Goal: Task Accomplishment & Management: Complete application form

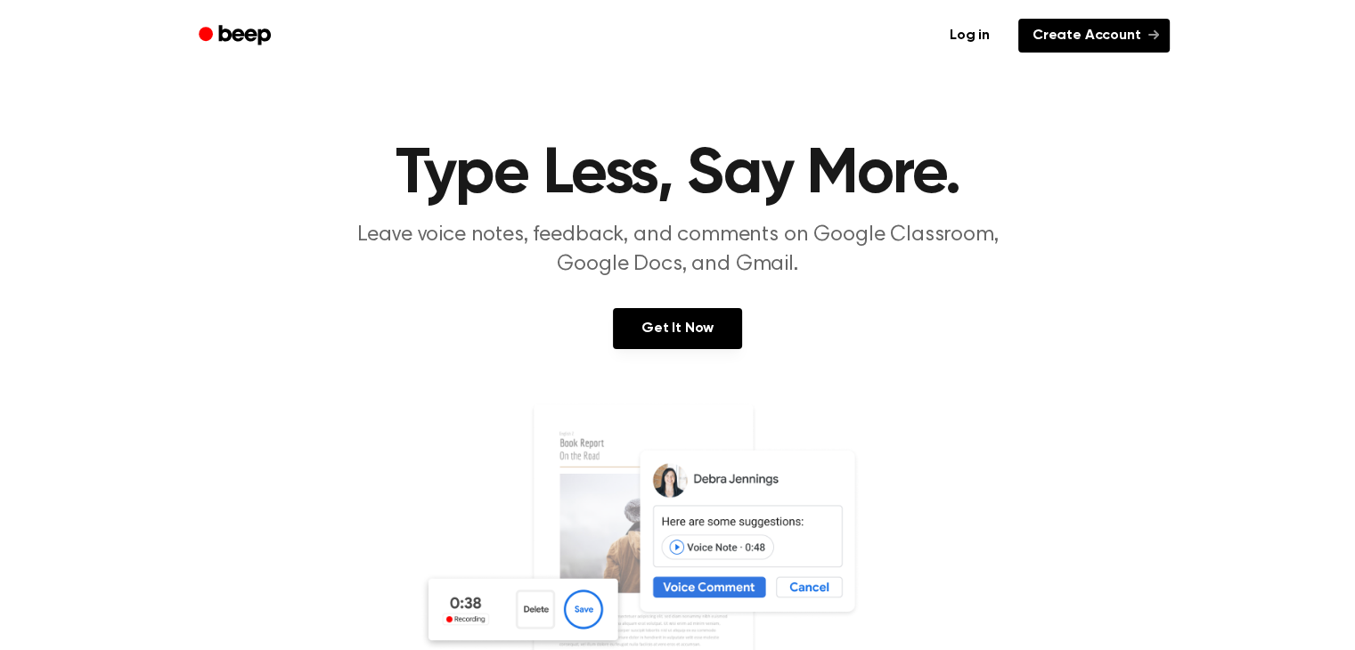
drag, startPoint x: 0, startPoint y: 0, endPoint x: 1066, endPoint y: 44, distance: 1066.5
click at [1066, 44] on link "Create Account" at bounding box center [1093, 36] width 151 height 34
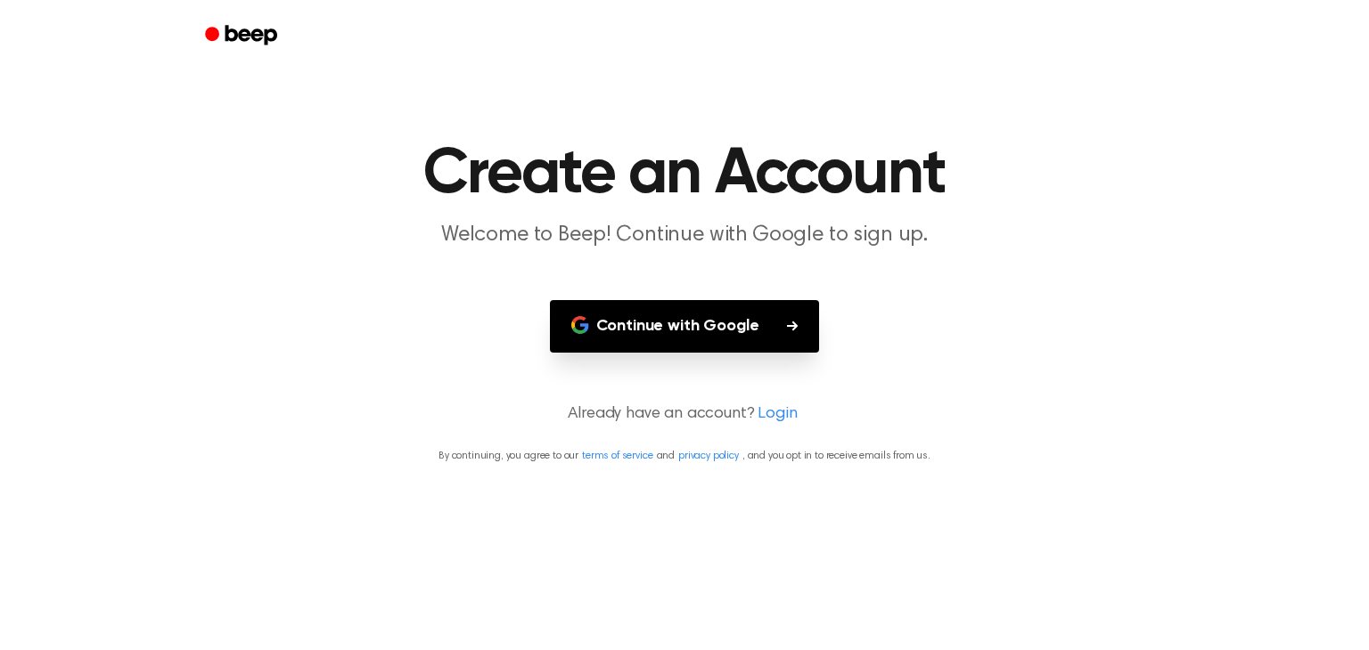
click at [666, 335] on button "Continue with Google" at bounding box center [685, 326] width 270 height 53
click at [695, 322] on button "Continue with Google" at bounding box center [685, 326] width 270 height 53
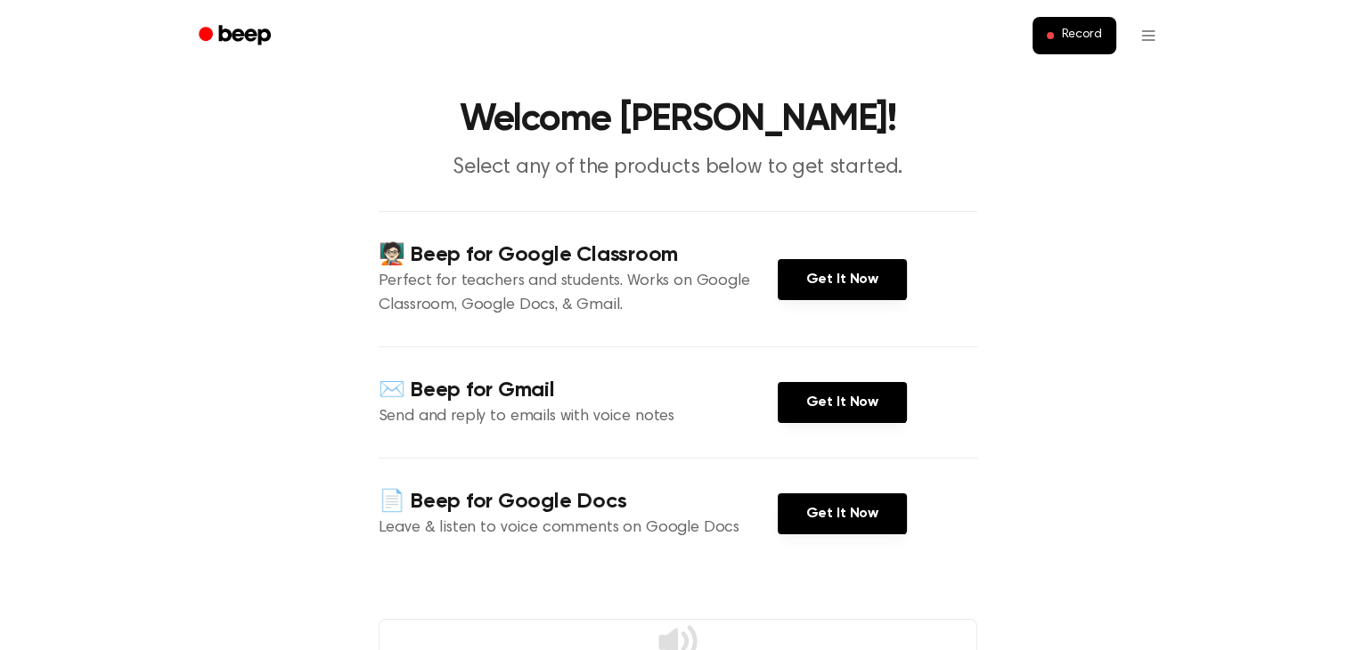
scroll to position [46, 0]
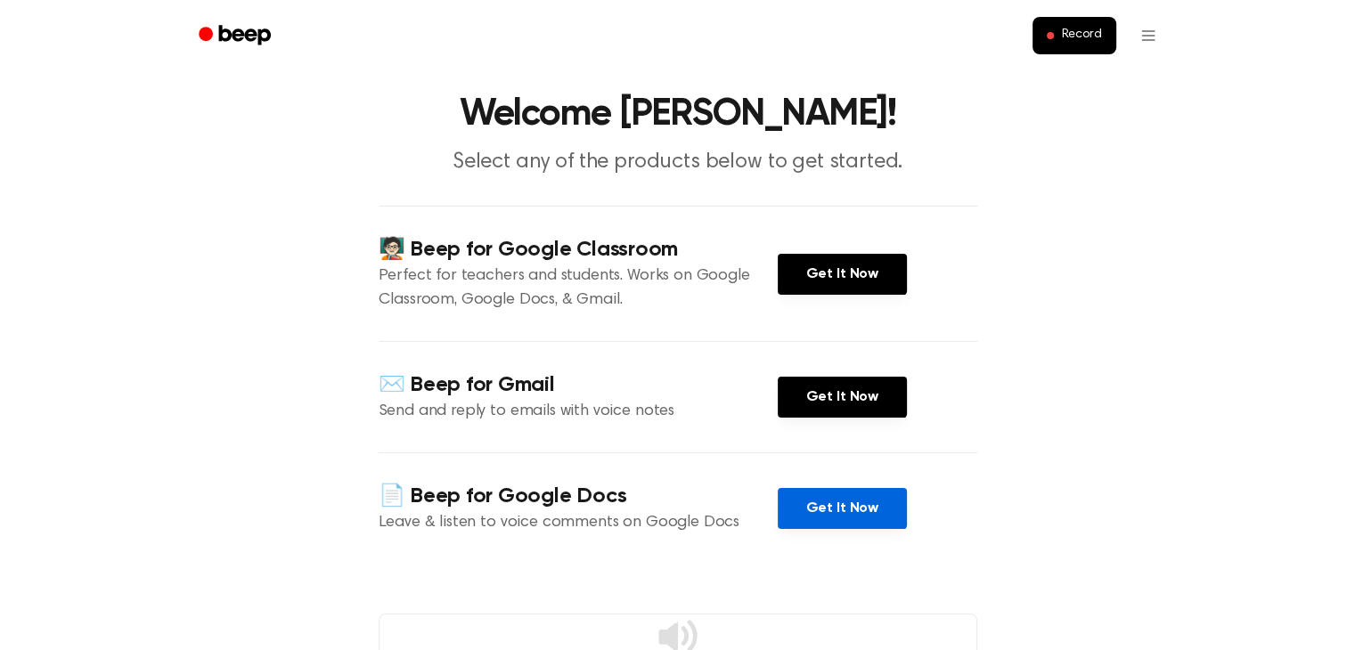
click at [830, 502] on link "Get It Now" at bounding box center [842, 508] width 129 height 41
